Goal: Find specific page/section: Find specific page/section

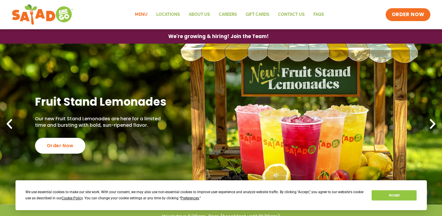
click at [141, 11] on link "Menu" at bounding box center [141, 14] width 21 height 13
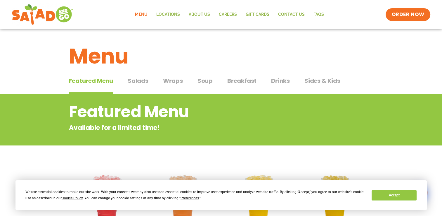
click at [239, 78] on span "Breakfast" at bounding box center [241, 80] width 29 height 9
